Goal: Check status: Check status

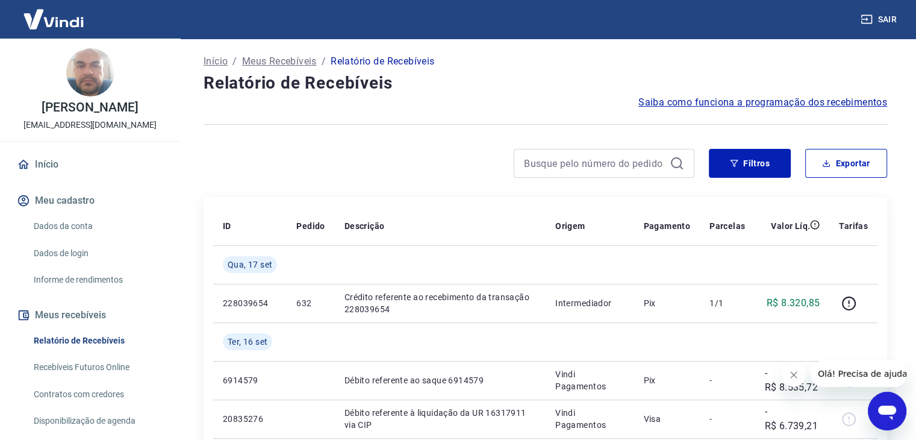
scroll to position [189, 0]
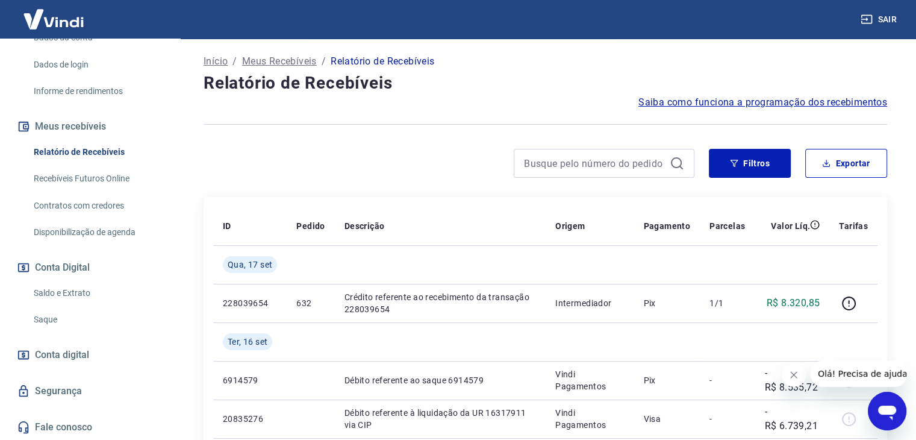
click at [106, 292] on link "Saldo e Extrato" at bounding box center [97, 293] width 137 height 25
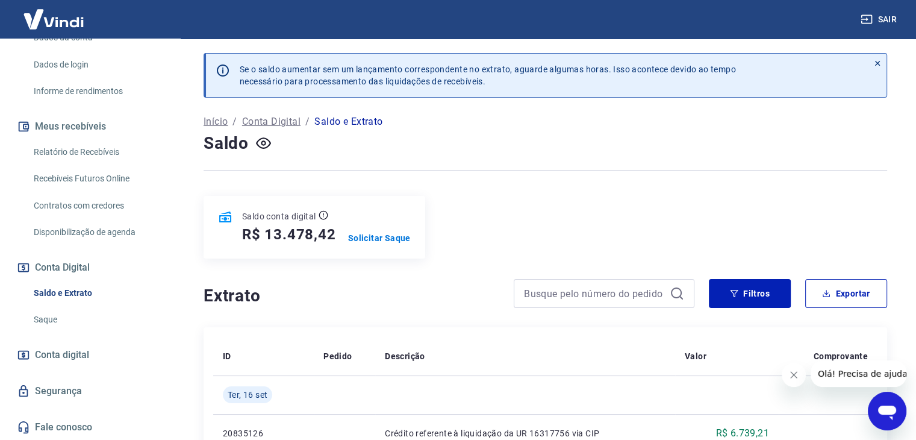
scroll to position [68, 0]
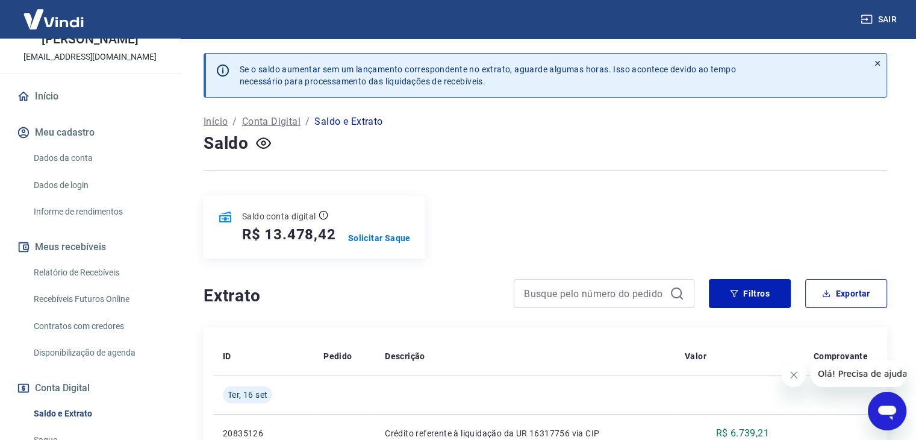
click at [113, 300] on link "Recebíveis Futuros Online" at bounding box center [97, 299] width 137 height 25
